Goal: Navigation & Orientation: Find specific page/section

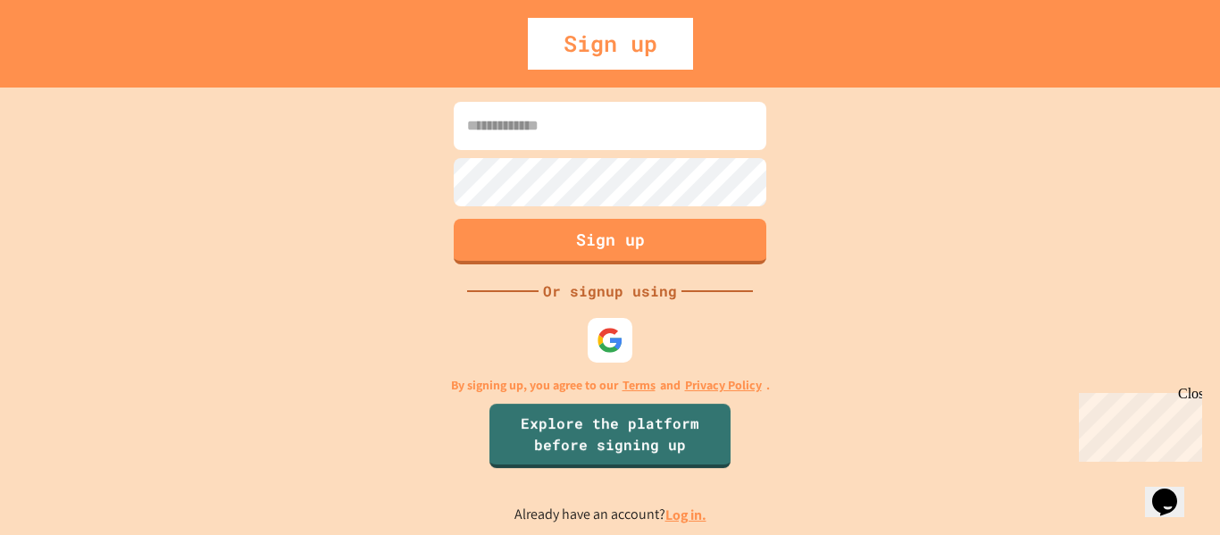
click at [674, 522] on link "Log in." at bounding box center [686, 515] width 41 height 19
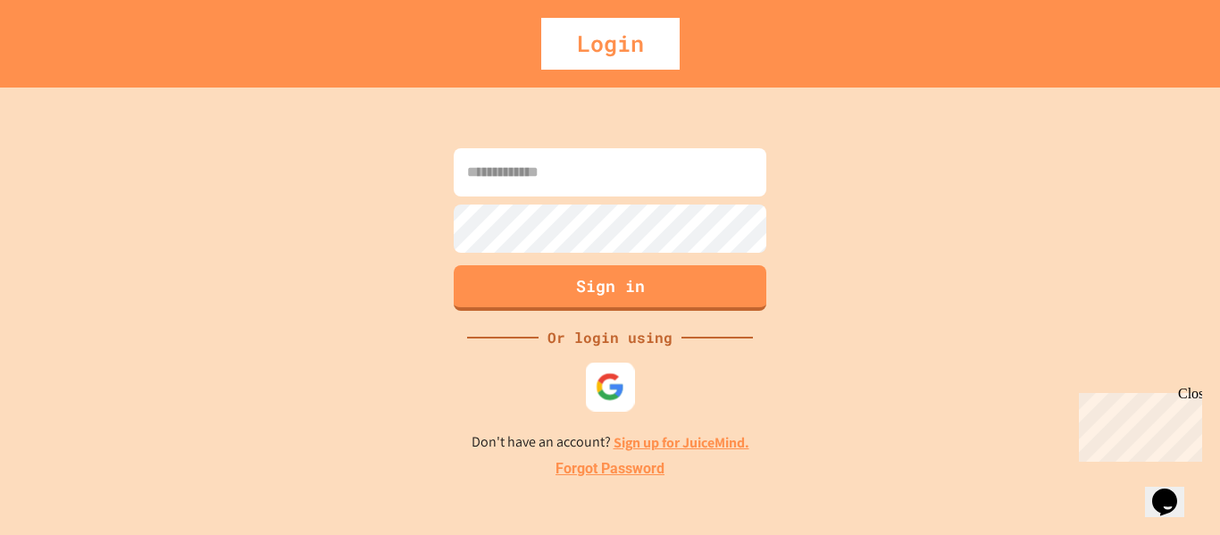
click at [619, 391] on img at bounding box center [610, 386] width 29 height 29
click at [611, 379] on img at bounding box center [610, 386] width 29 height 29
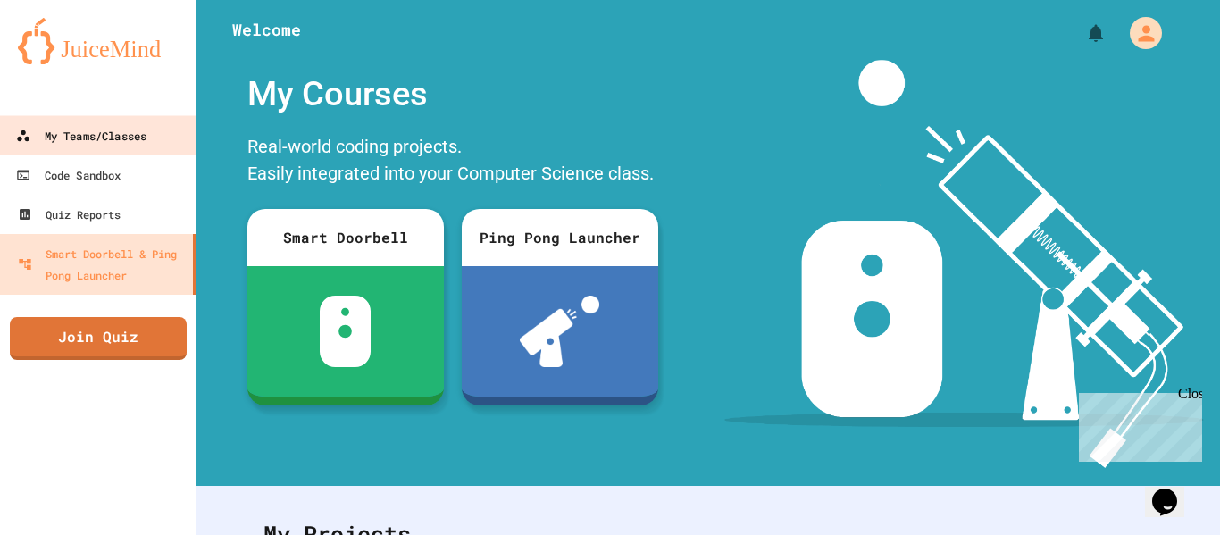
click at [87, 147] on div "My Teams/Classes" at bounding box center [81, 136] width 130 height 22
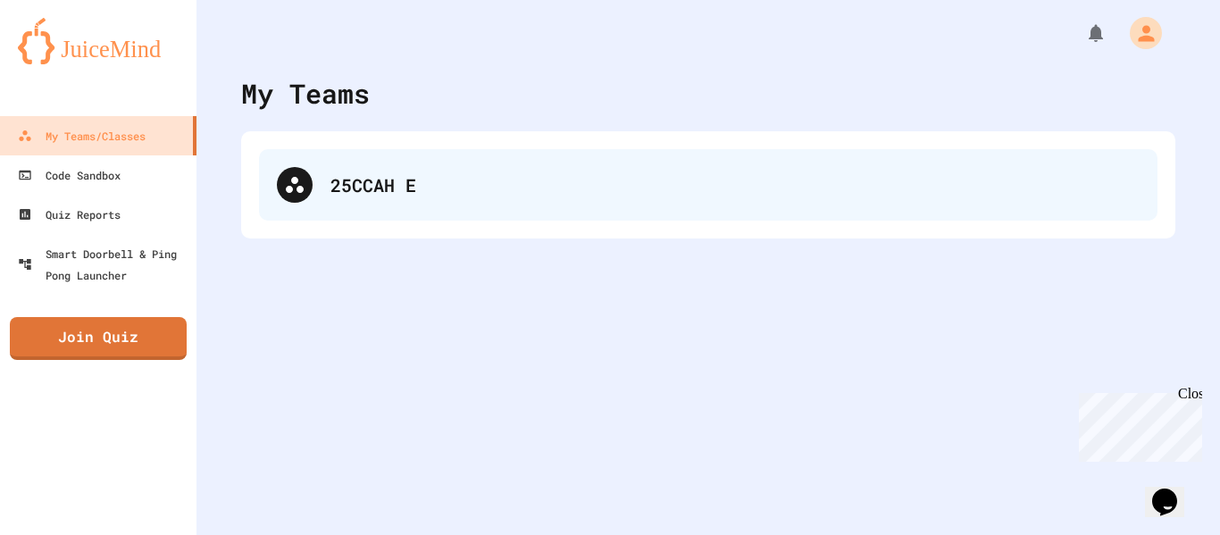
click at [472, 181] on div "25CCAH E" at bounding box center [735, 185] width 809 height 27
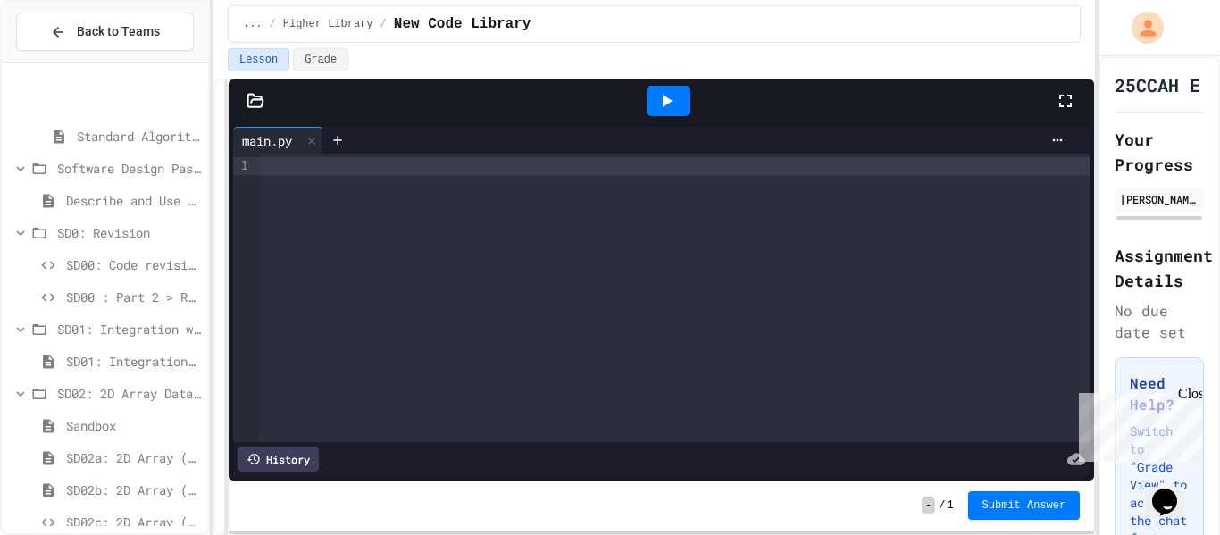
scroll to position [265, 0]
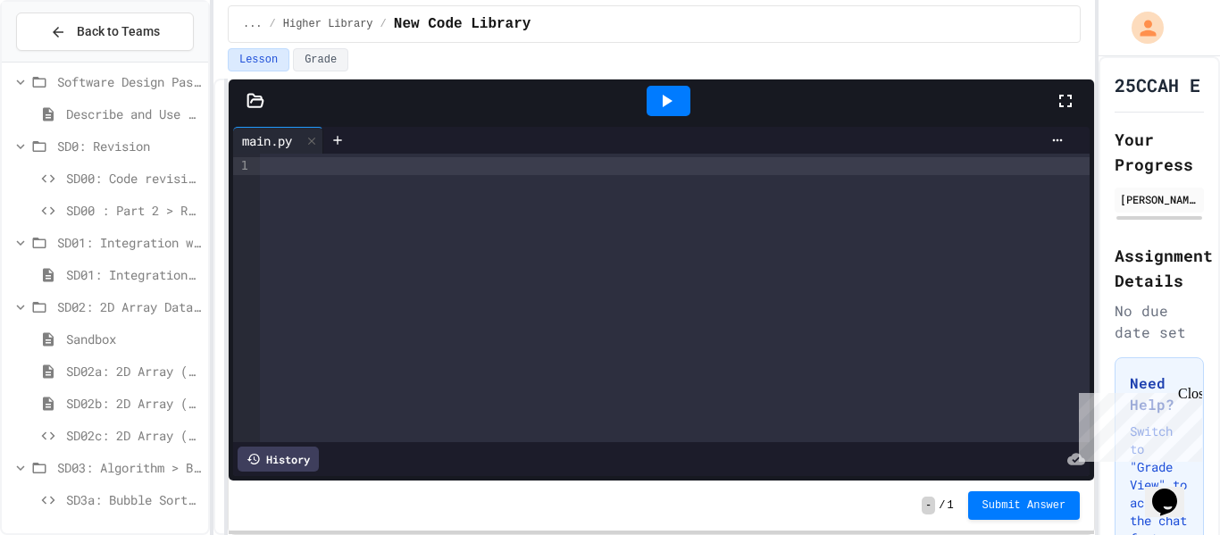
click at [138, 497] on span "SD3a: Bubble Sort (1D) > Exercises" at bounding box center [133, 500] width 135 height 19
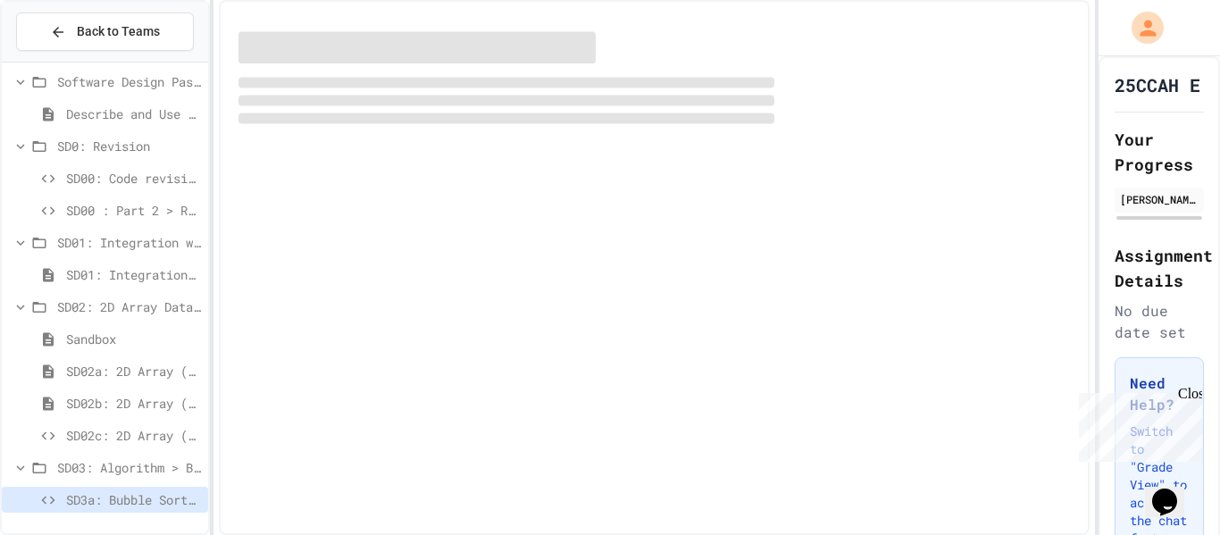
scroll to position [251, 0]
